Goal: Transaction & Acquisition: Purchase product/service

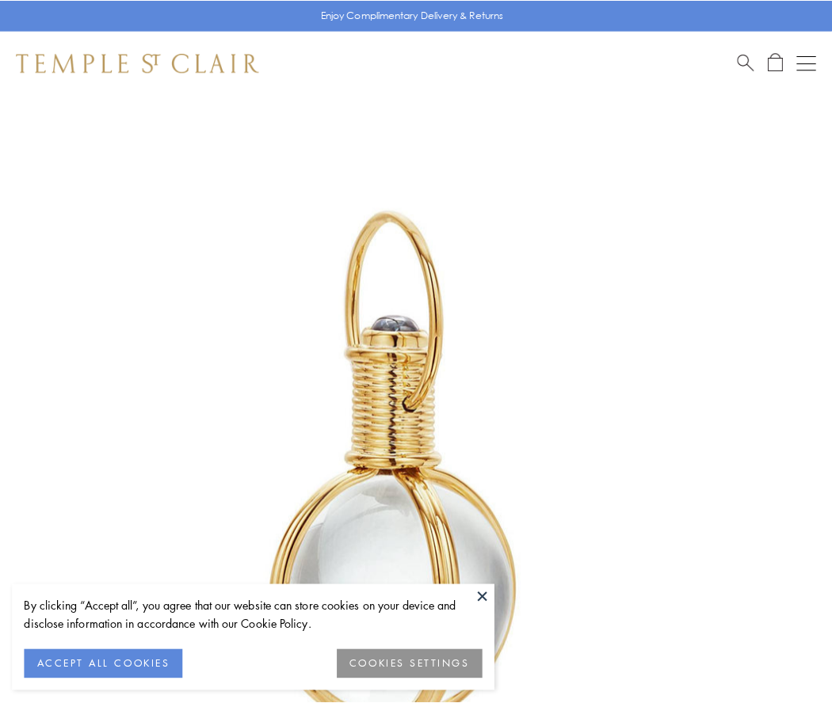
scroll to position [414, 0]
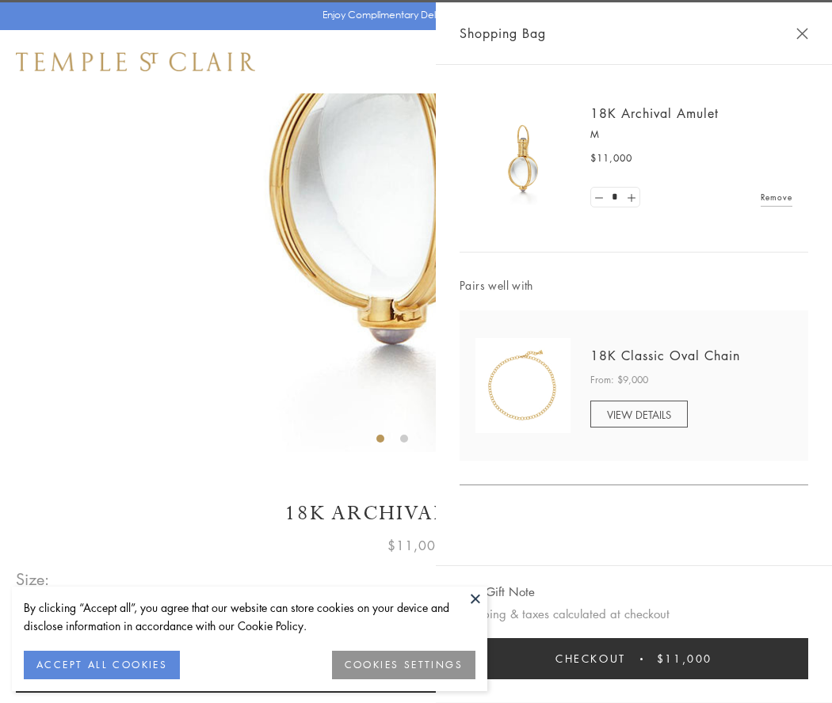
click at [634, 659] on button "Checkout $11,000" at bounding box center [633, 658] width 349 height 41
